Goal: Book appointment/travel/reservation

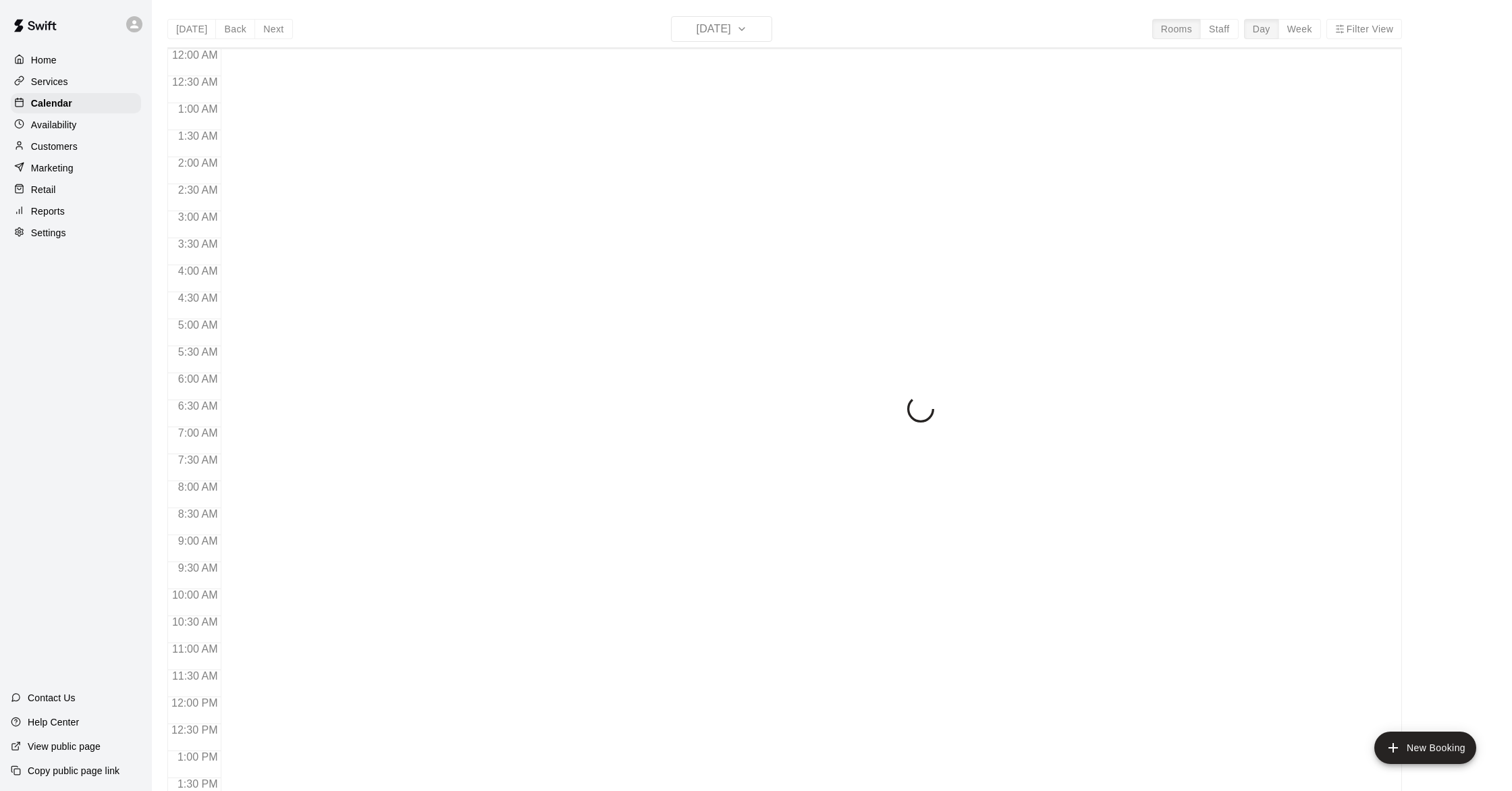
scroll to position [539, 0]
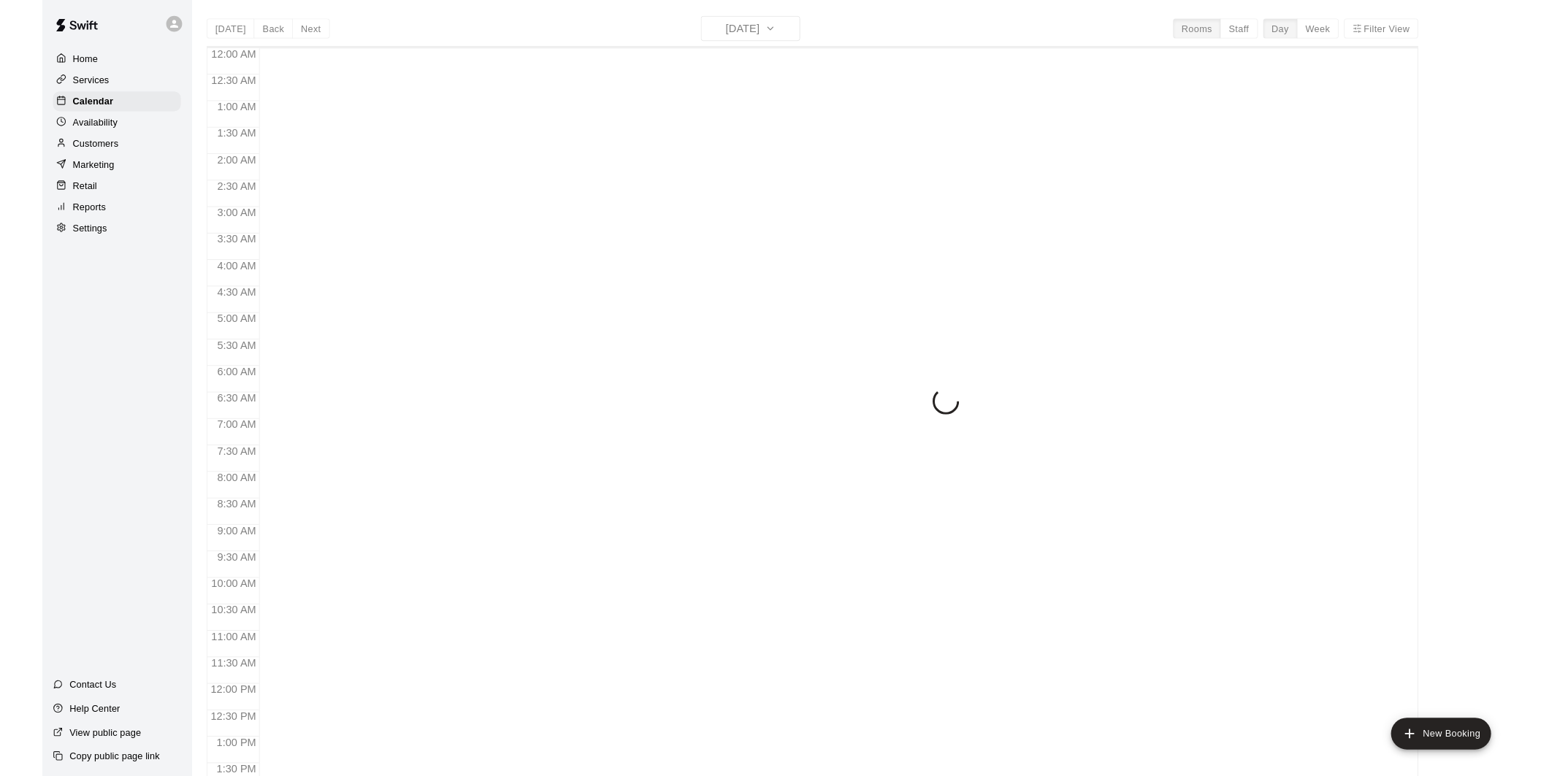
scroll to position [584, 0]
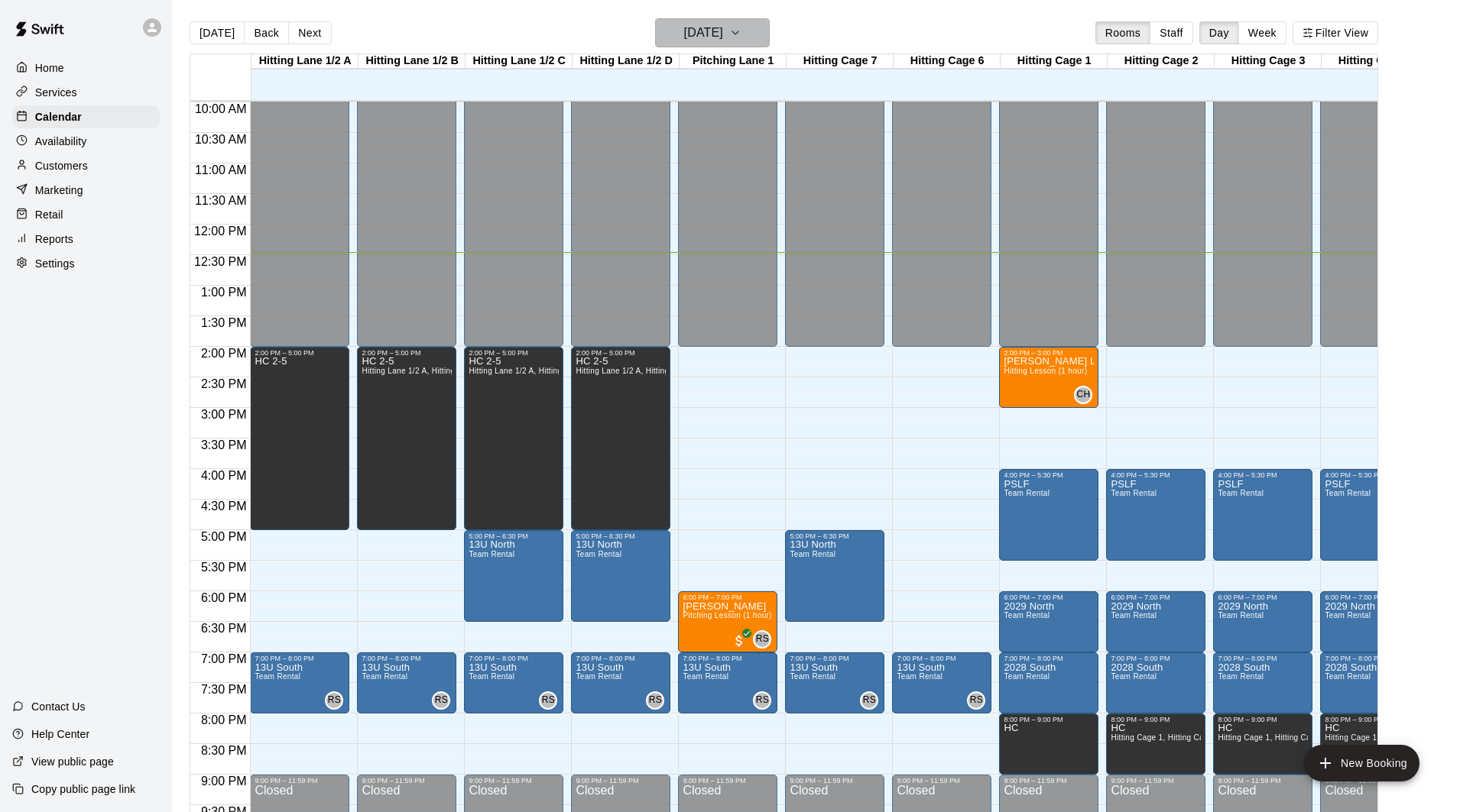
click at [723, 36] on h6 "[DATE]" at bounding box center [704, 33] width 39 height 21
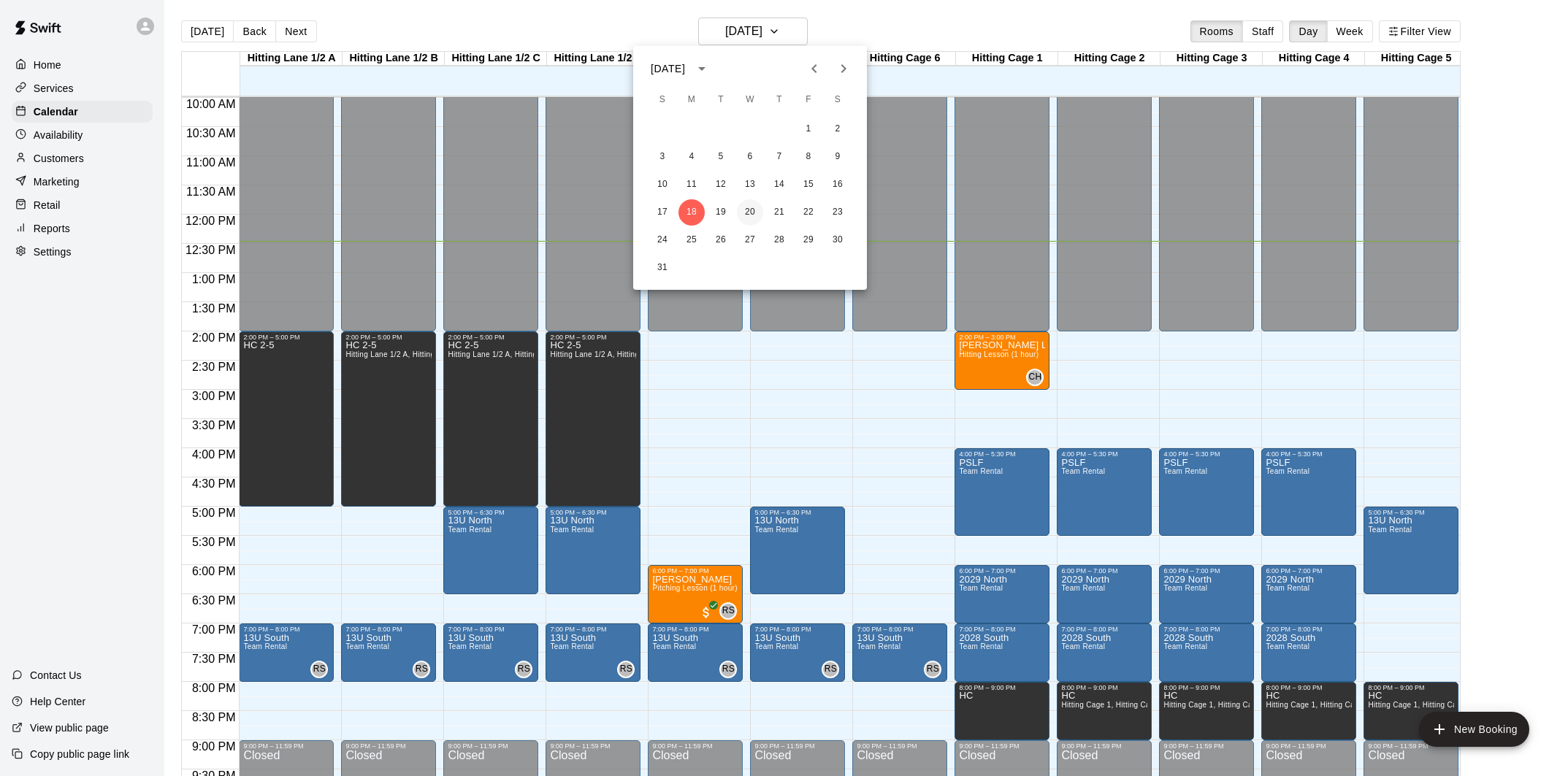
click at [753, 216] on button "20" at bounding box center [750, 213] width 27 height 27
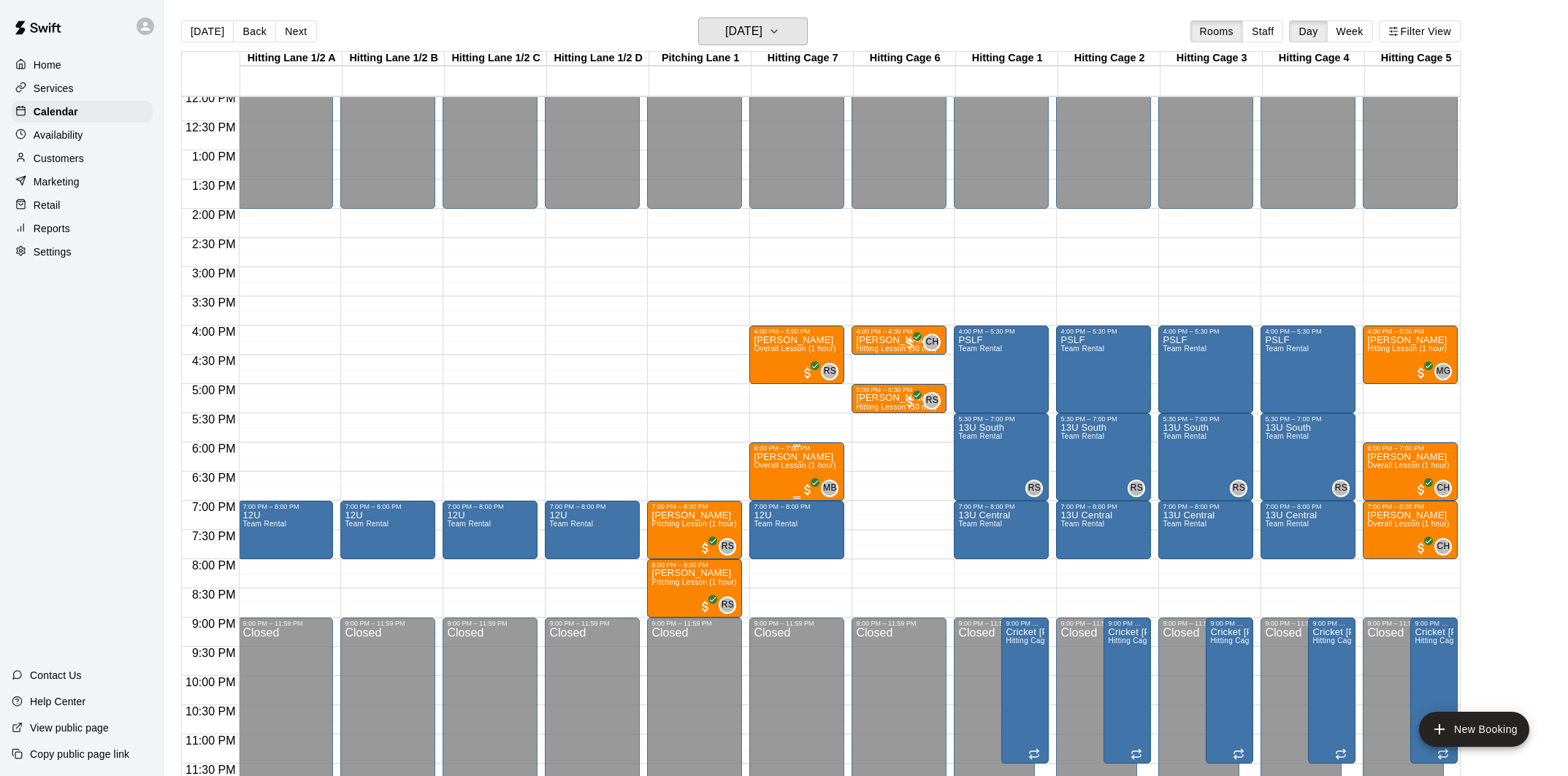
scroll to position [0, 1]
click at [771, 469] on icon "edit" at bounding box center [769, 467] width 17 height 17
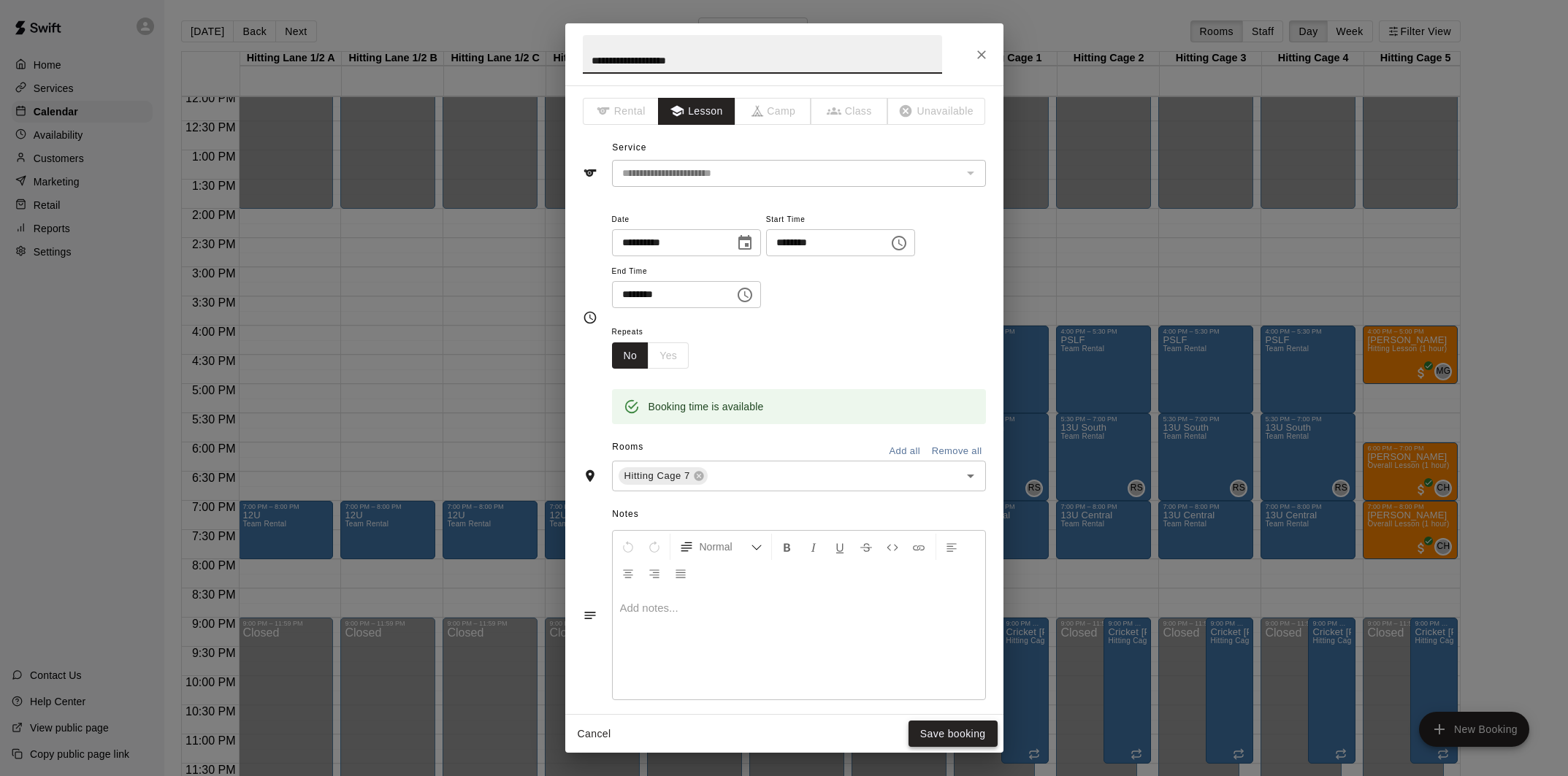
type input "**********"
click at [952, 742] on button "Save booking" at bounding box center [953, 734] width 89 height 27
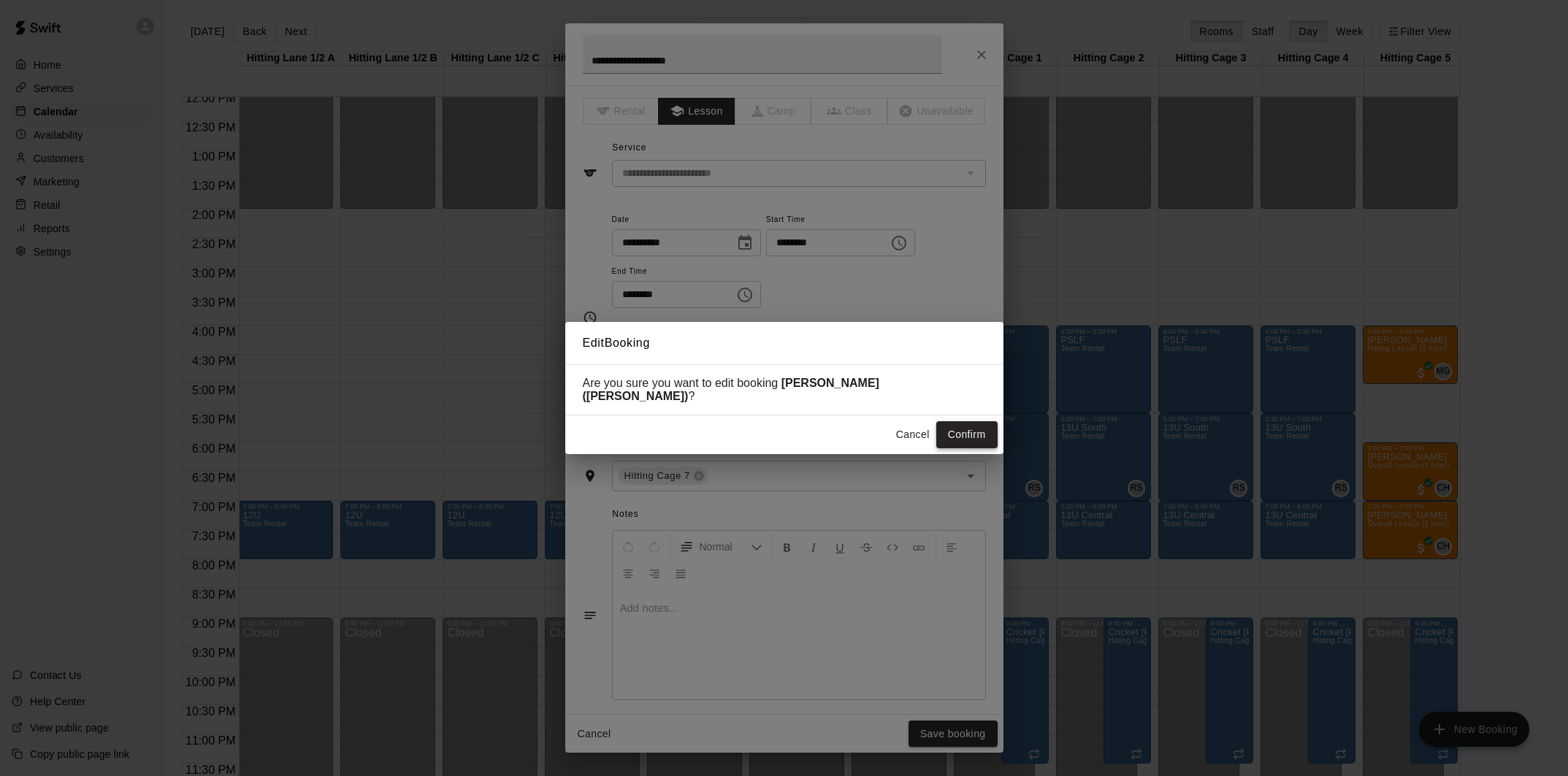
click at [965, 430] on button "Confirm" at bounding box center [967, 435] width 61 height 27
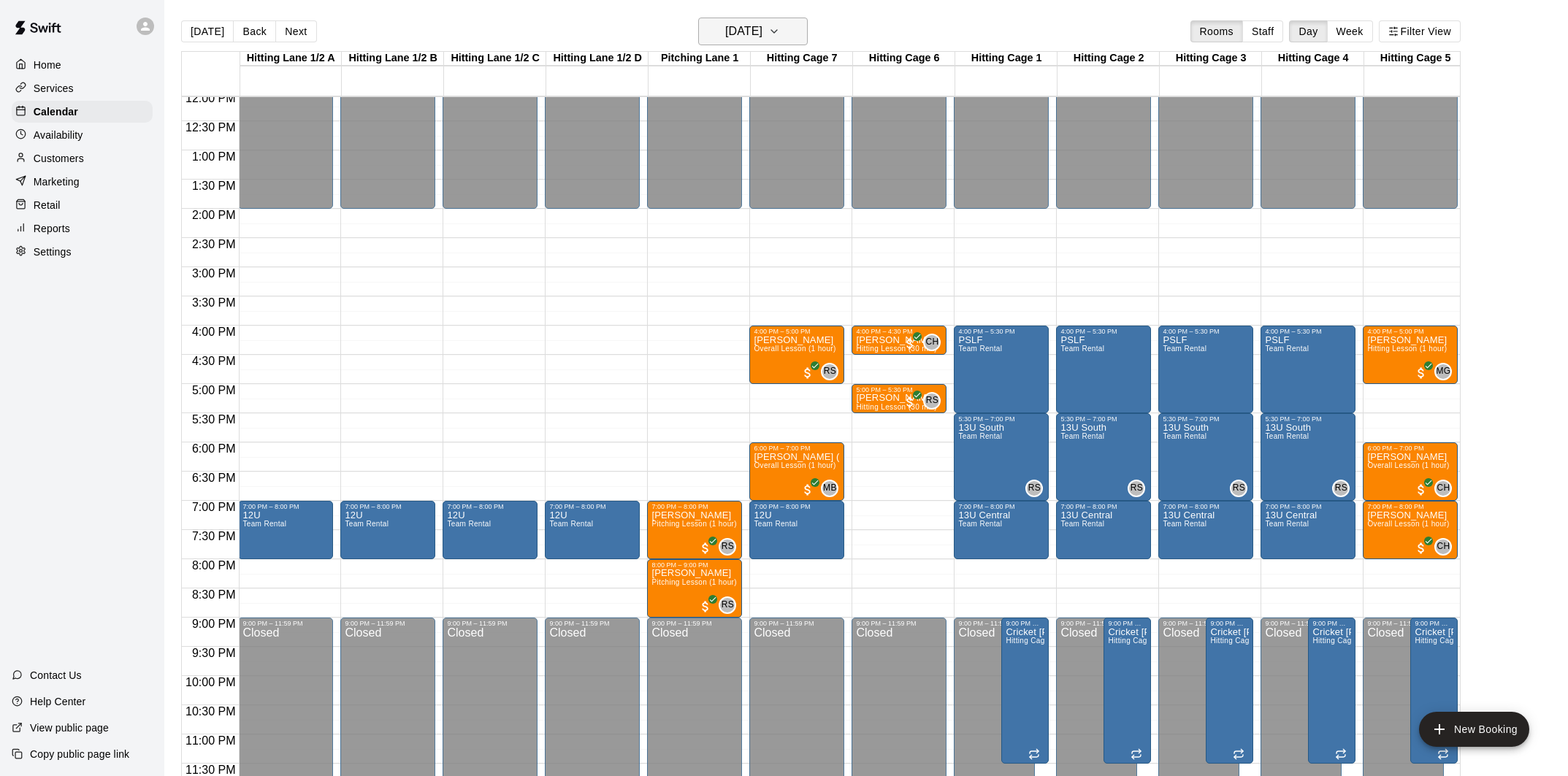
click at [756, 34] on h6 "[DATE]" at bounding box center [744, 31] width 38 height 20
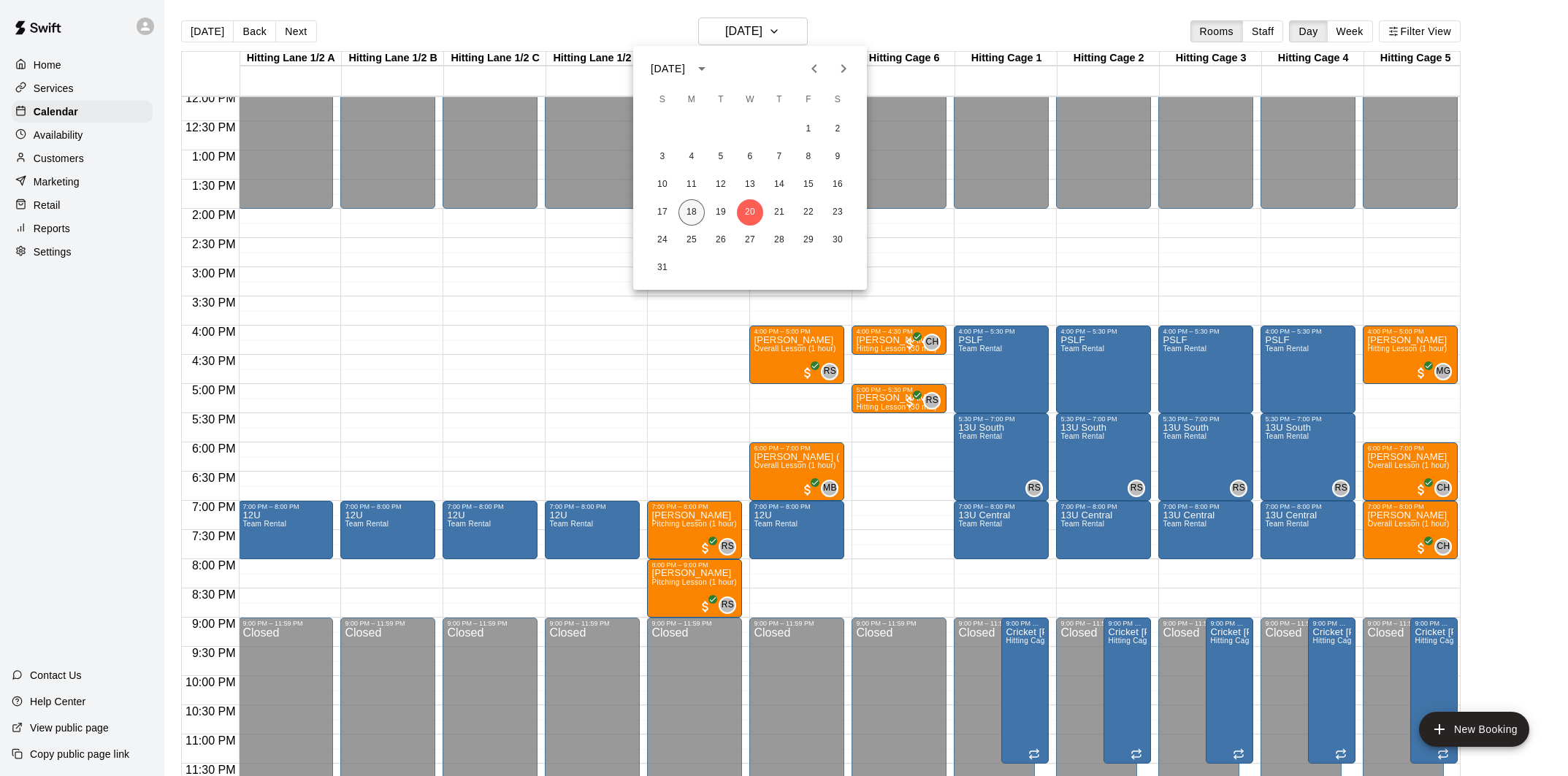
click at [700, 217] on button "18" at bounding box center [692, 213] width 27 height 27
